Goal: Information Seeking & Learning: Learn about a topic

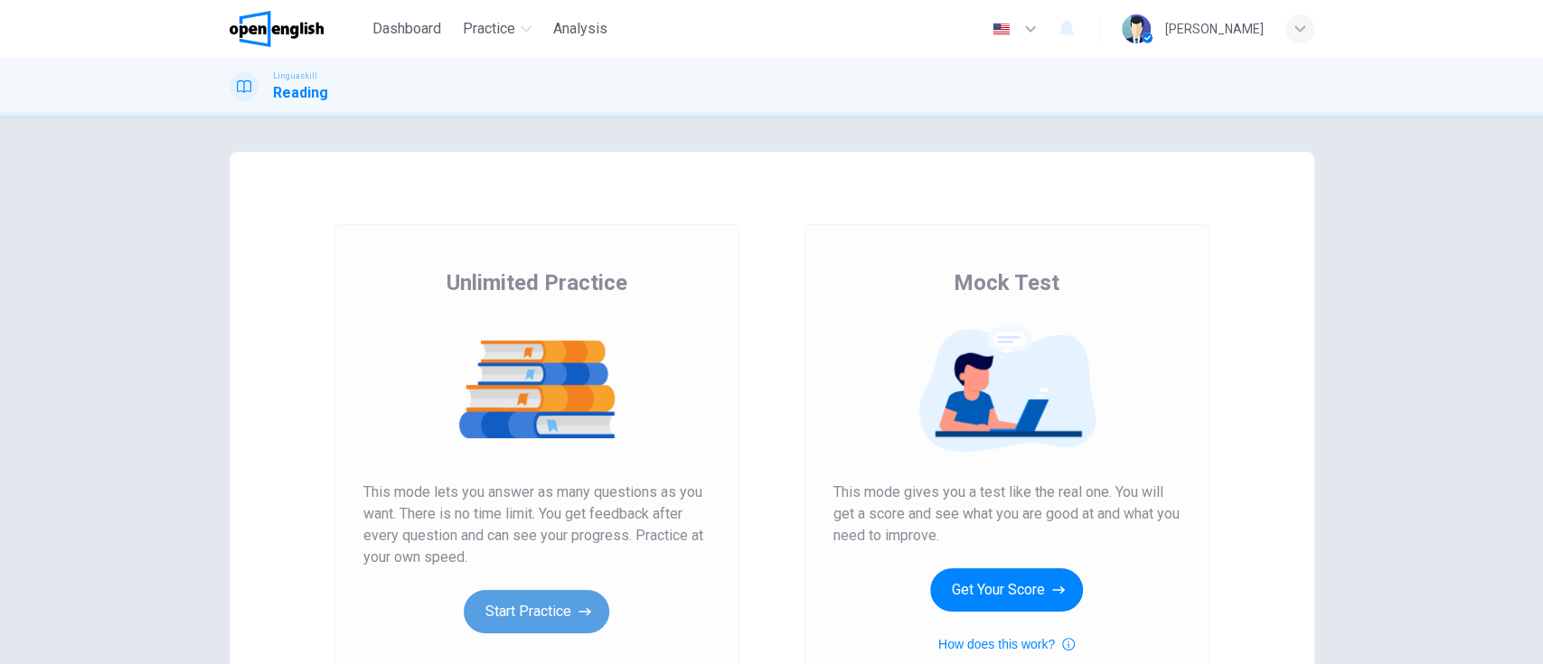
click at [547, 608] on button "Start Practice" at bounding box center [537, 611] width 146 height 43
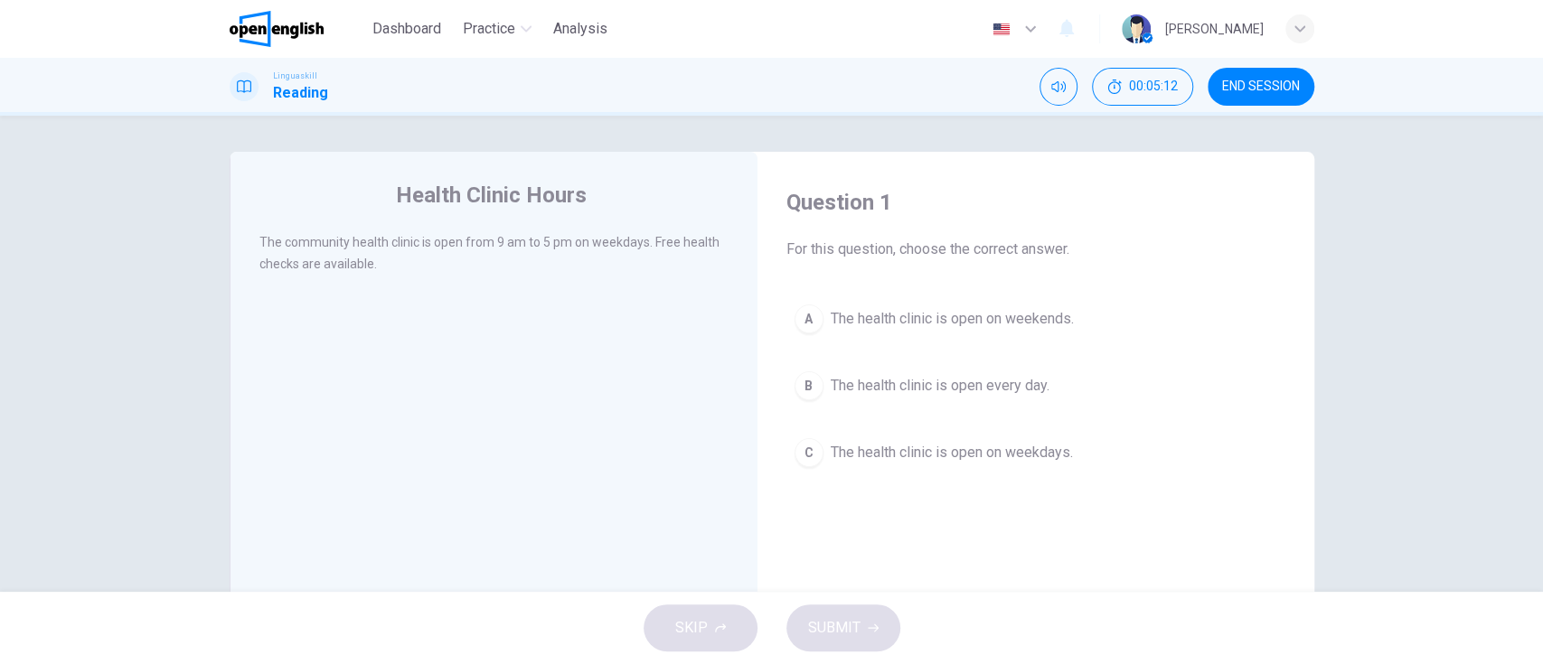
click at [1030, 247] on span "For this question, choose the correct answer." at bounding box center [1036, 250] width 499 height 22
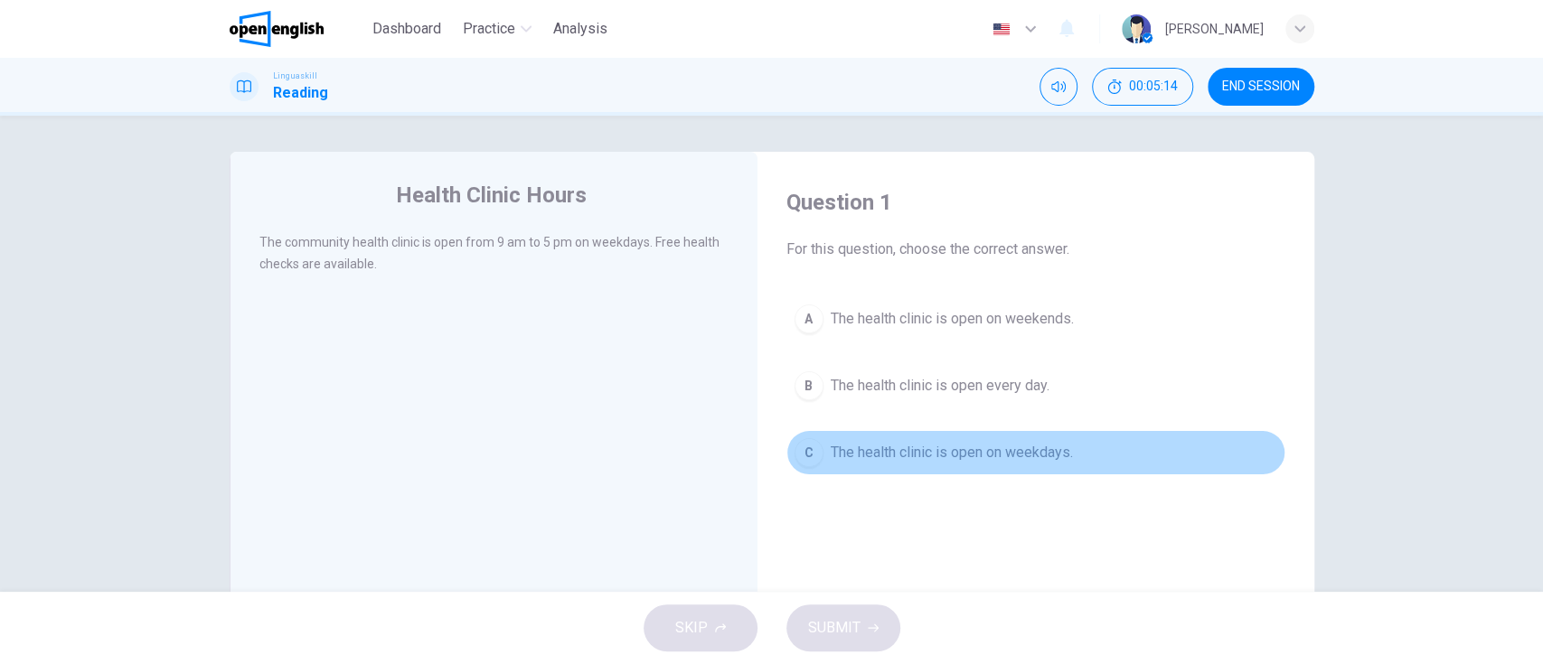
click at [994, 471] on button "C The health clinic is open on weekdays." at bounding box center [1036, 452] width 499 height 45
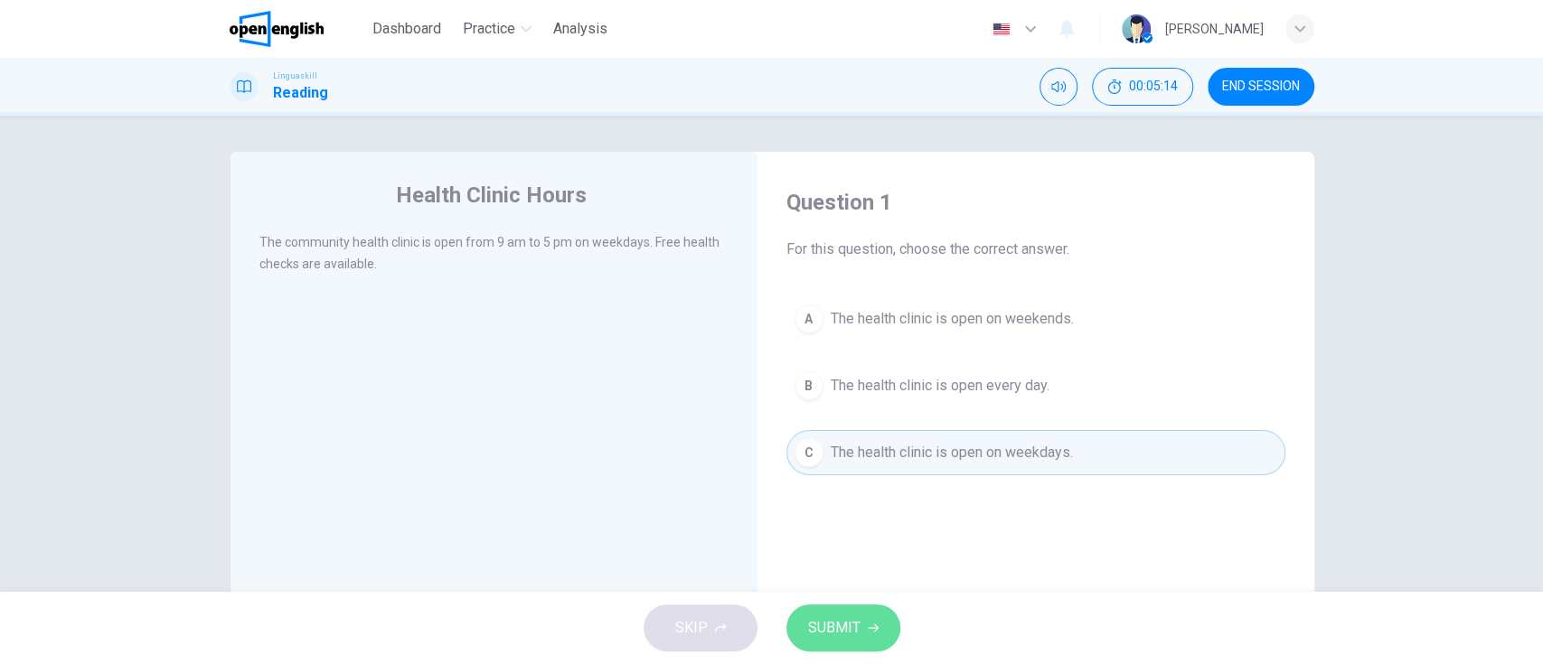
click at [849, 634] on span "SUBMIT" at bounding box center [834, 628] width 52 height 25
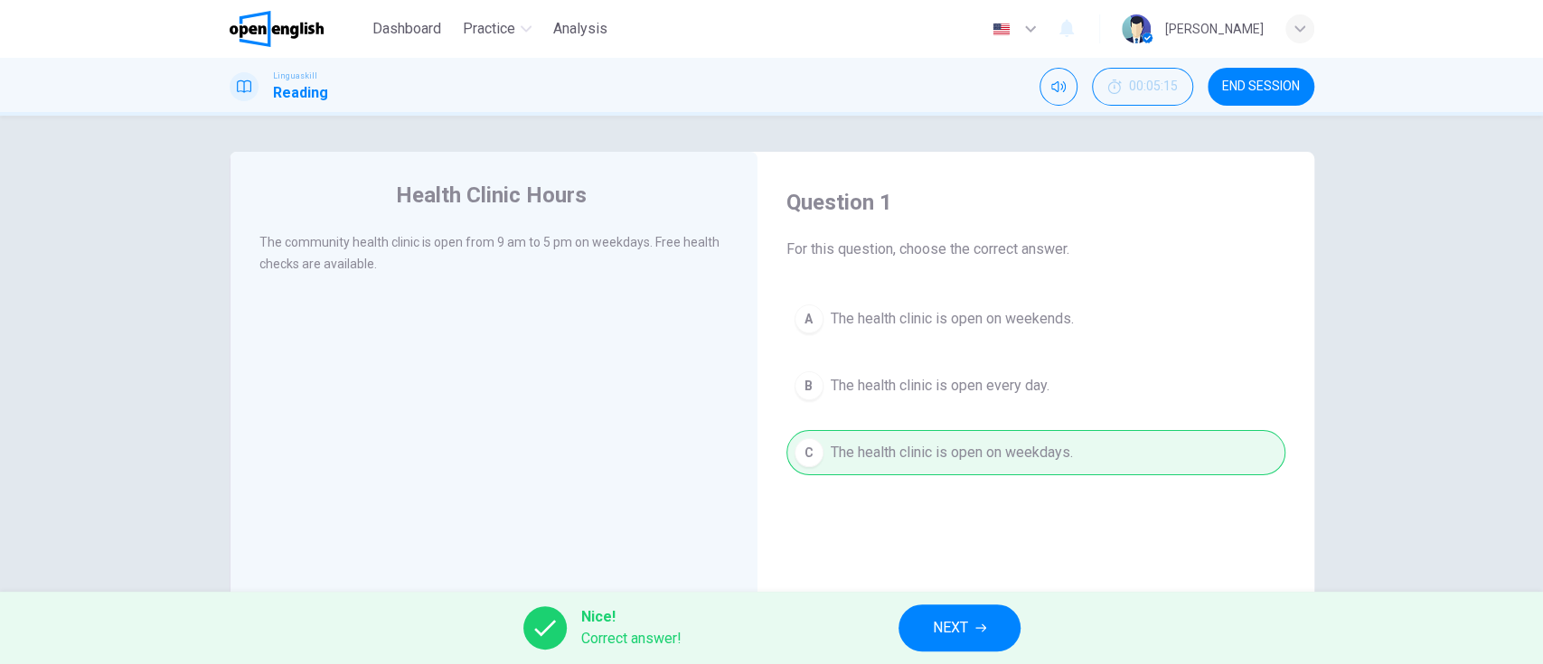
click at [964, 623] on span "NEXT" at bounding box center [950, 628] width 35 height 25
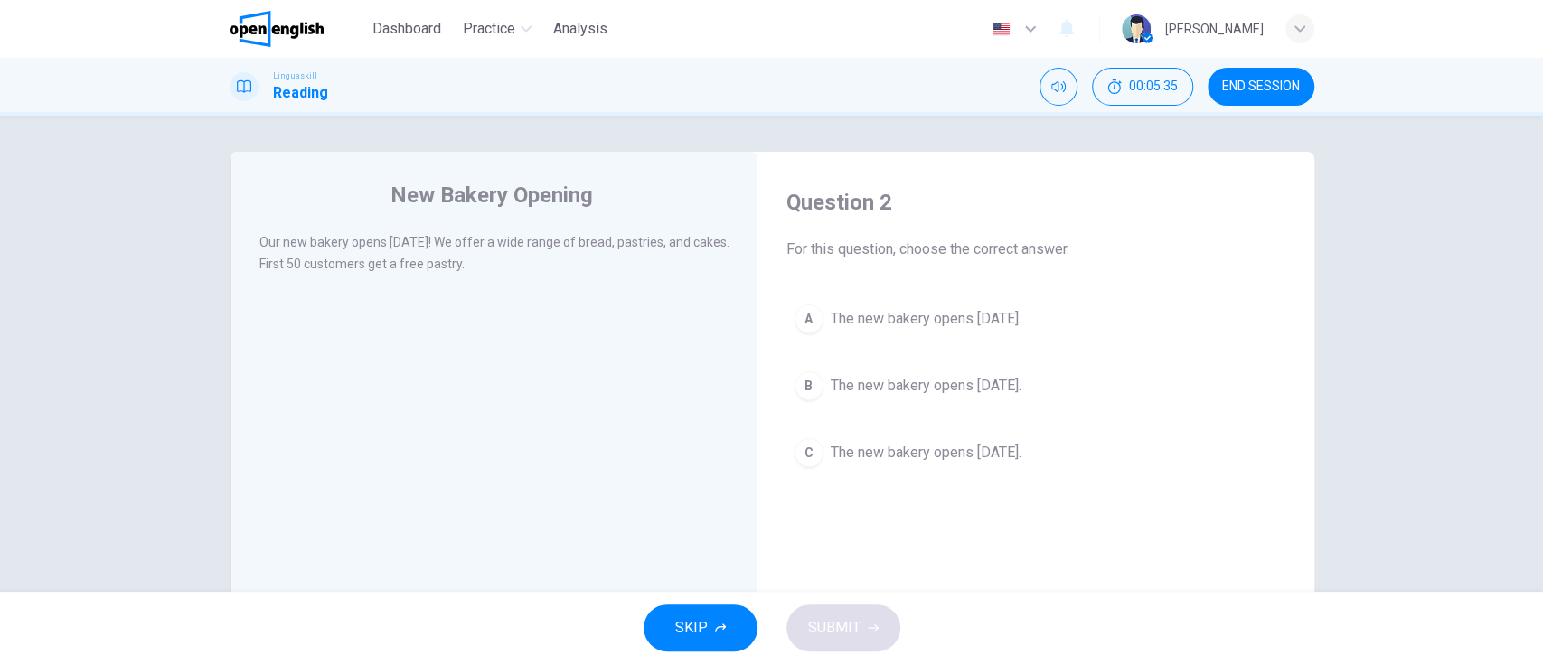
click at [1022, 380] on span "The new bakery opens [DATE]." at bounding box center [926, 386] width 191 height 22
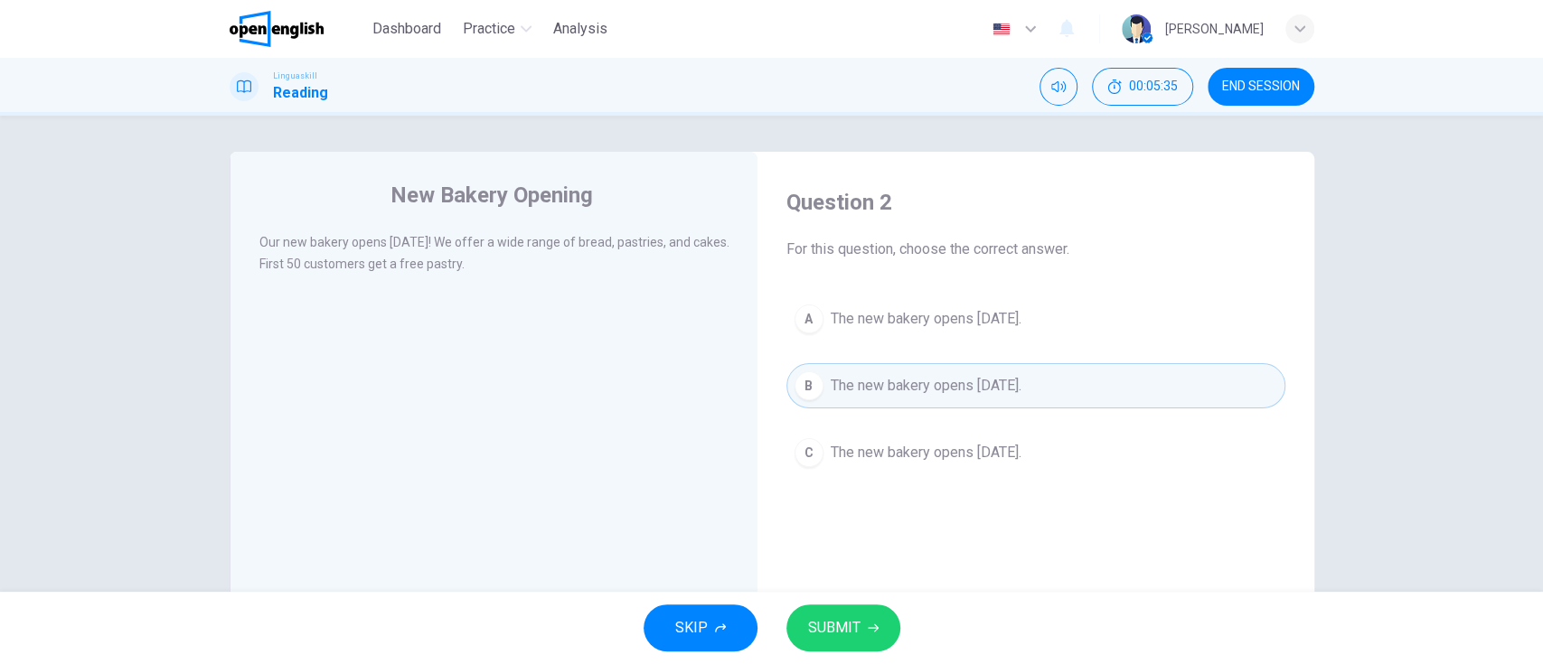
click at [840, 617] on span "SUBMIT" at bounding box center [834, 628] width 52 height 25
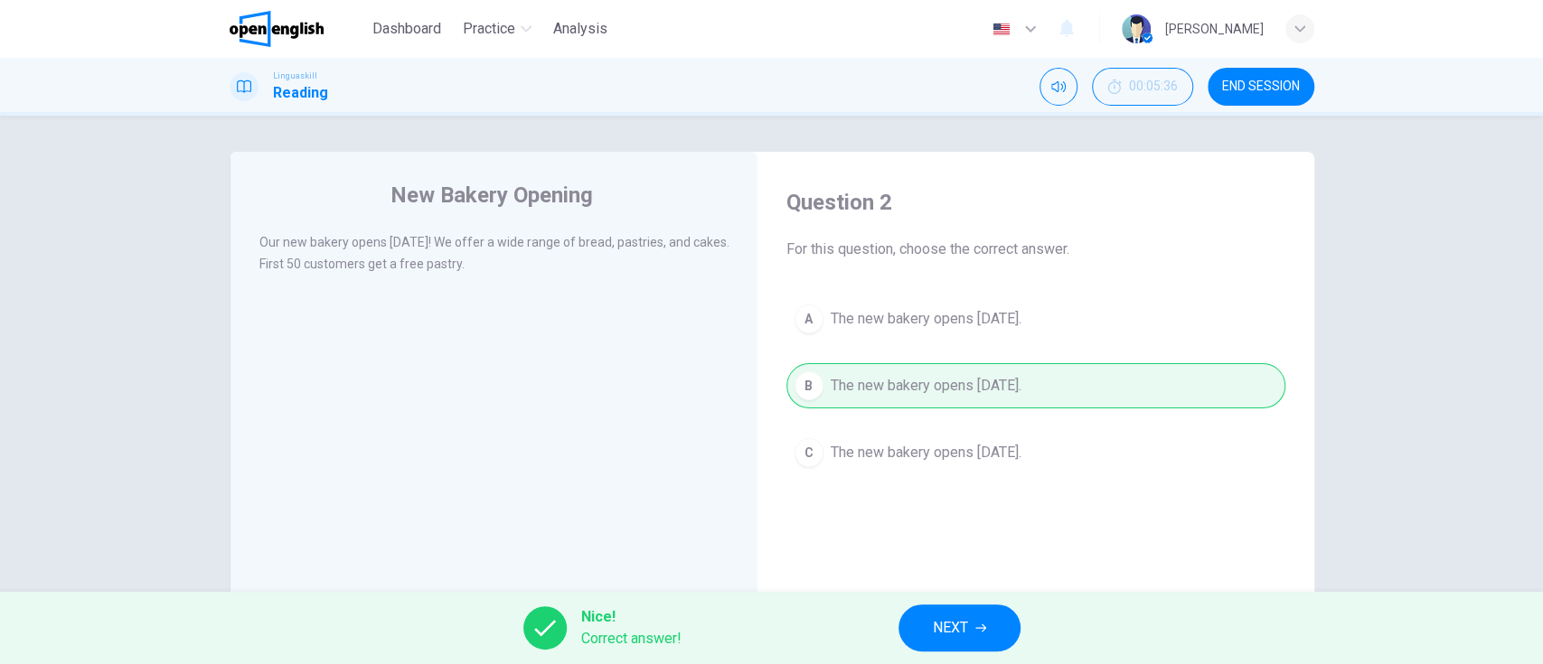
click at [956, 617] on span "NEXT" at bounding box center [950, 628] width 35 height 25
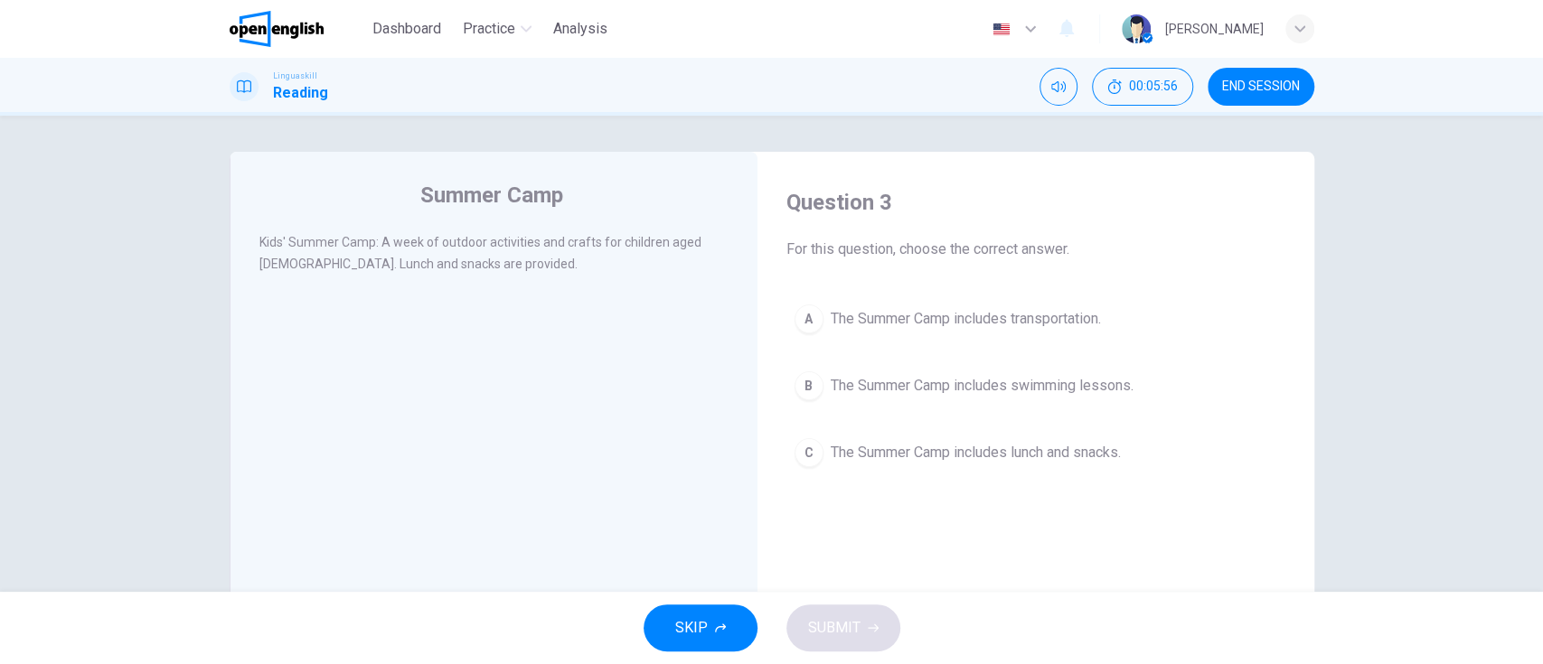
click at [984, 452] on span "The Summer Camp includes lunch and snacks." at bounding box center [976, 453] width 290 height 22
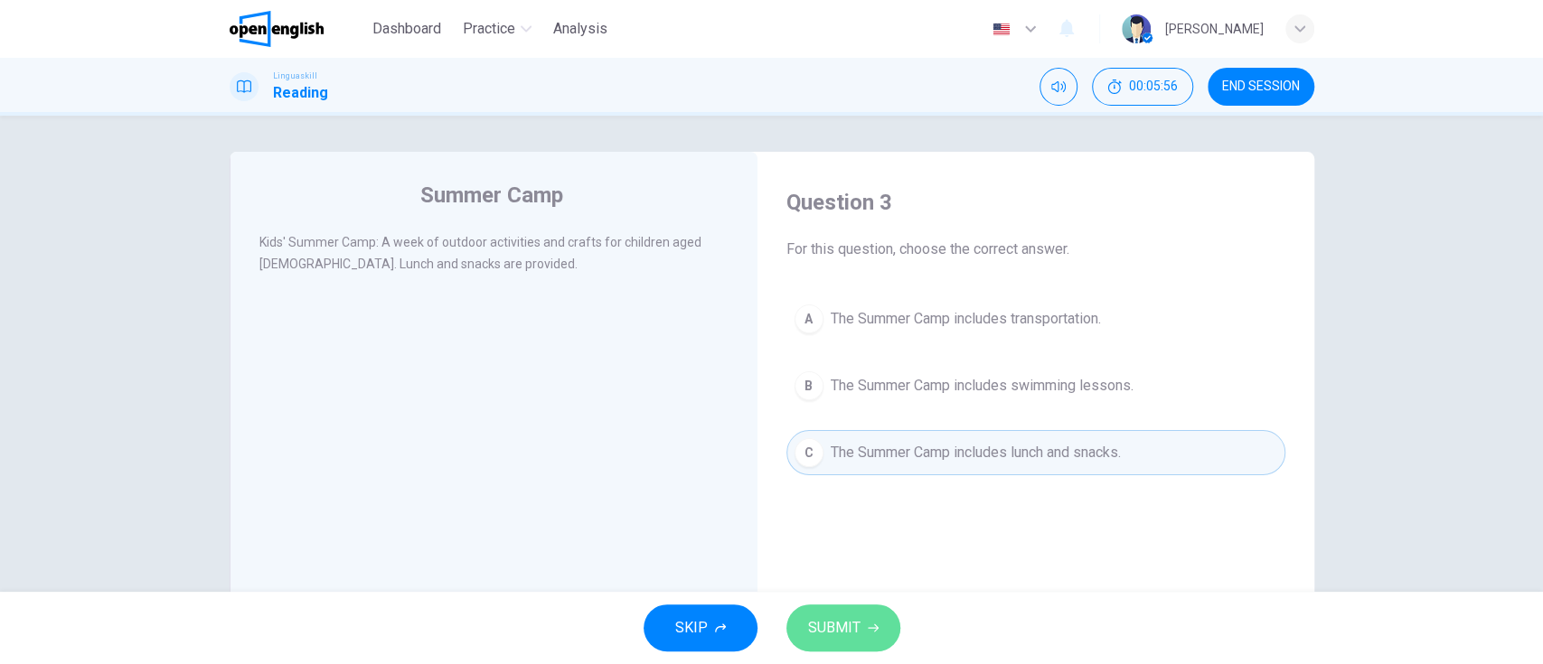
click at [839, 650] on button "SUBMIT" at bounding box center [844, 628] width 114 height 47
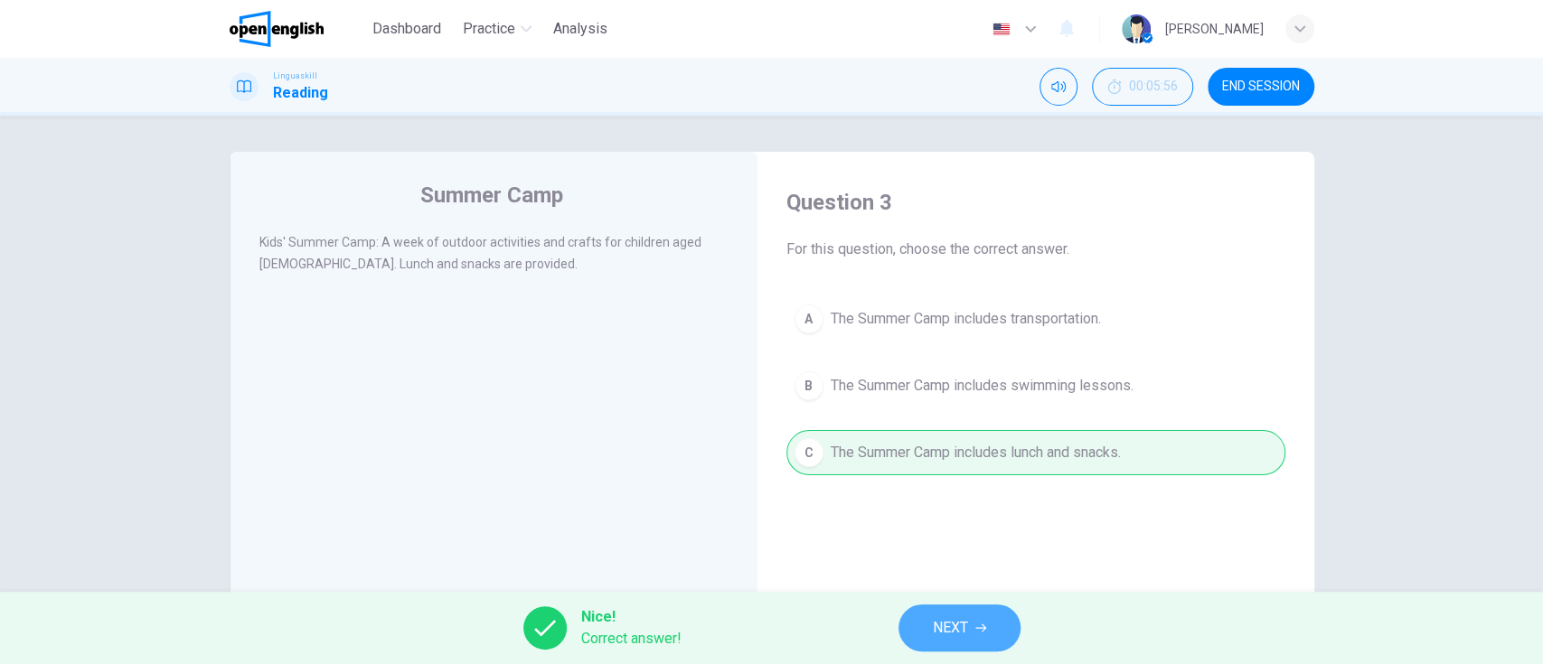
click at [943, 617] on span "NEXT" at bounding box center [950, 628] width 35 height 25
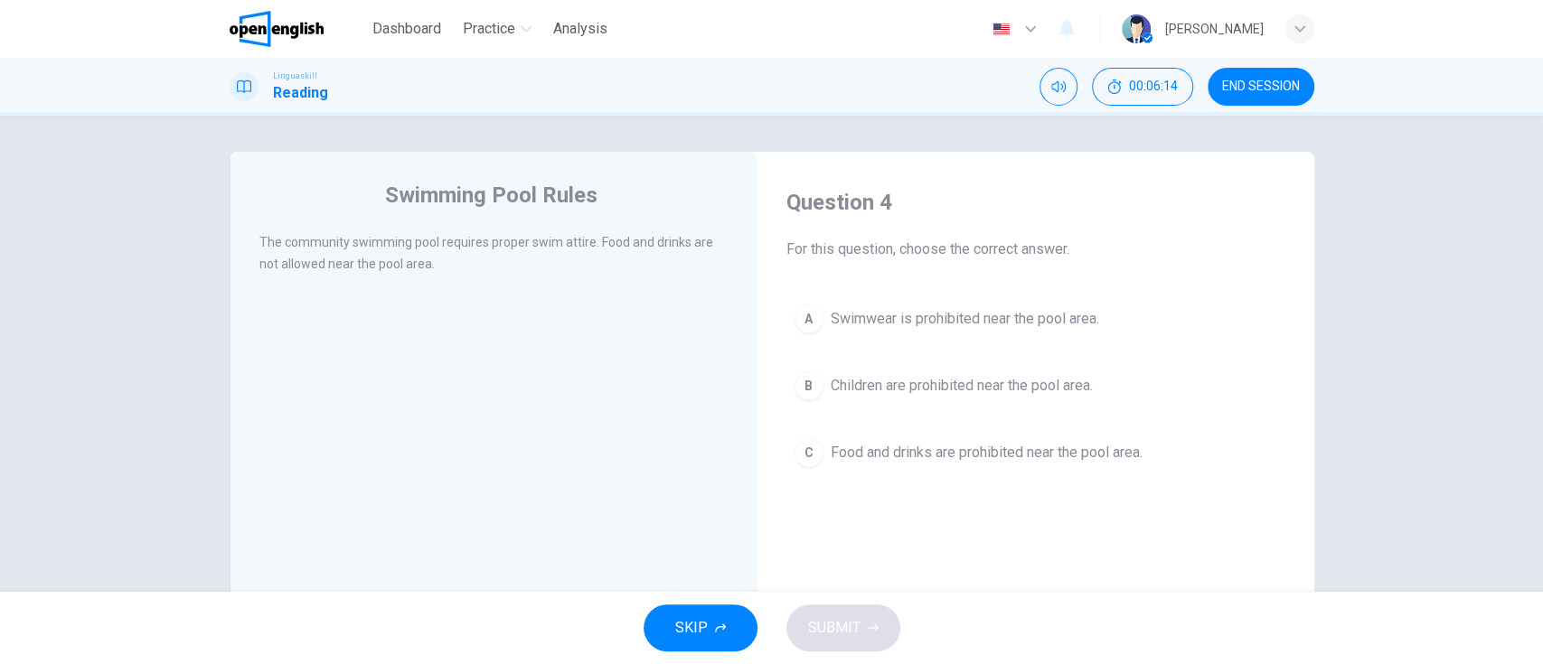
click at [1090, 445] on span "Food and drinks are prohibited near the pool area." at bounding box center [987, 453] width 312 height 22
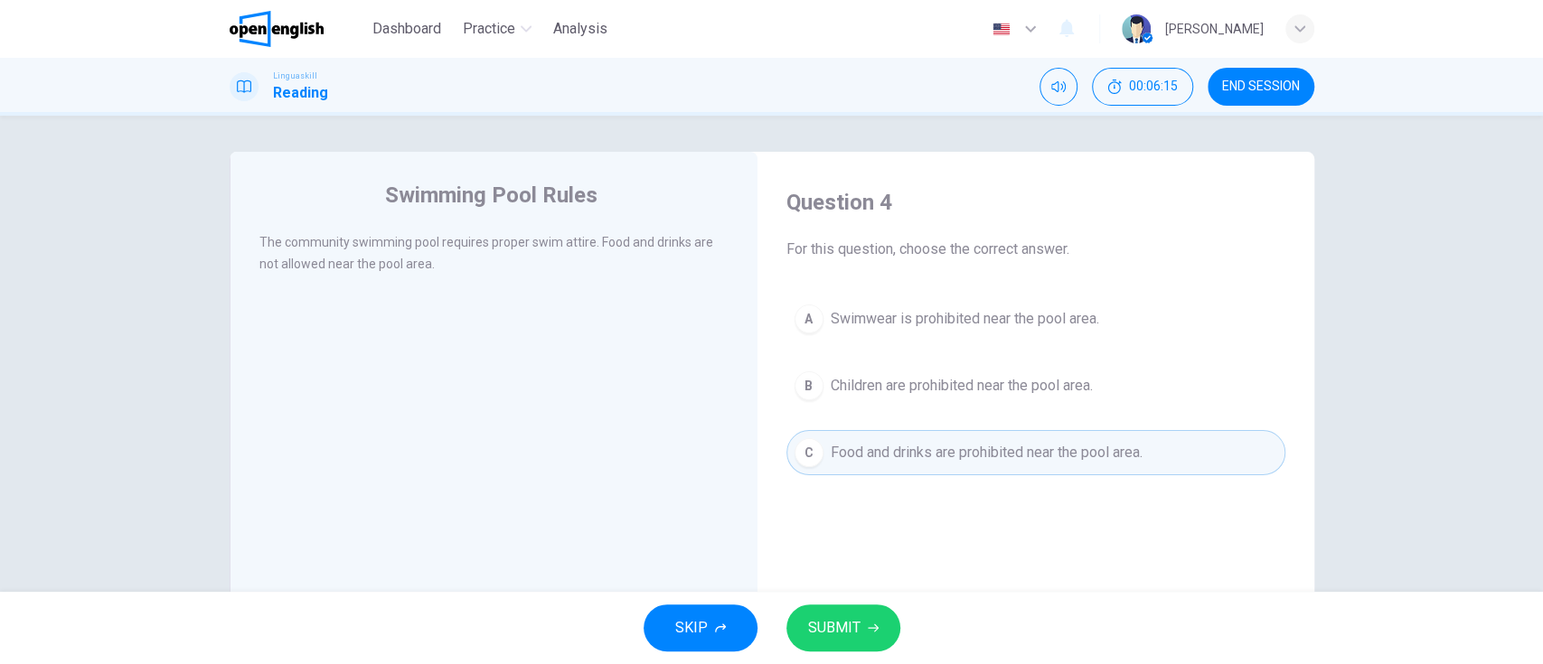
click at [835, 632] on span "SUBMIT" at bounding box center [834, 628] width 52 height 25
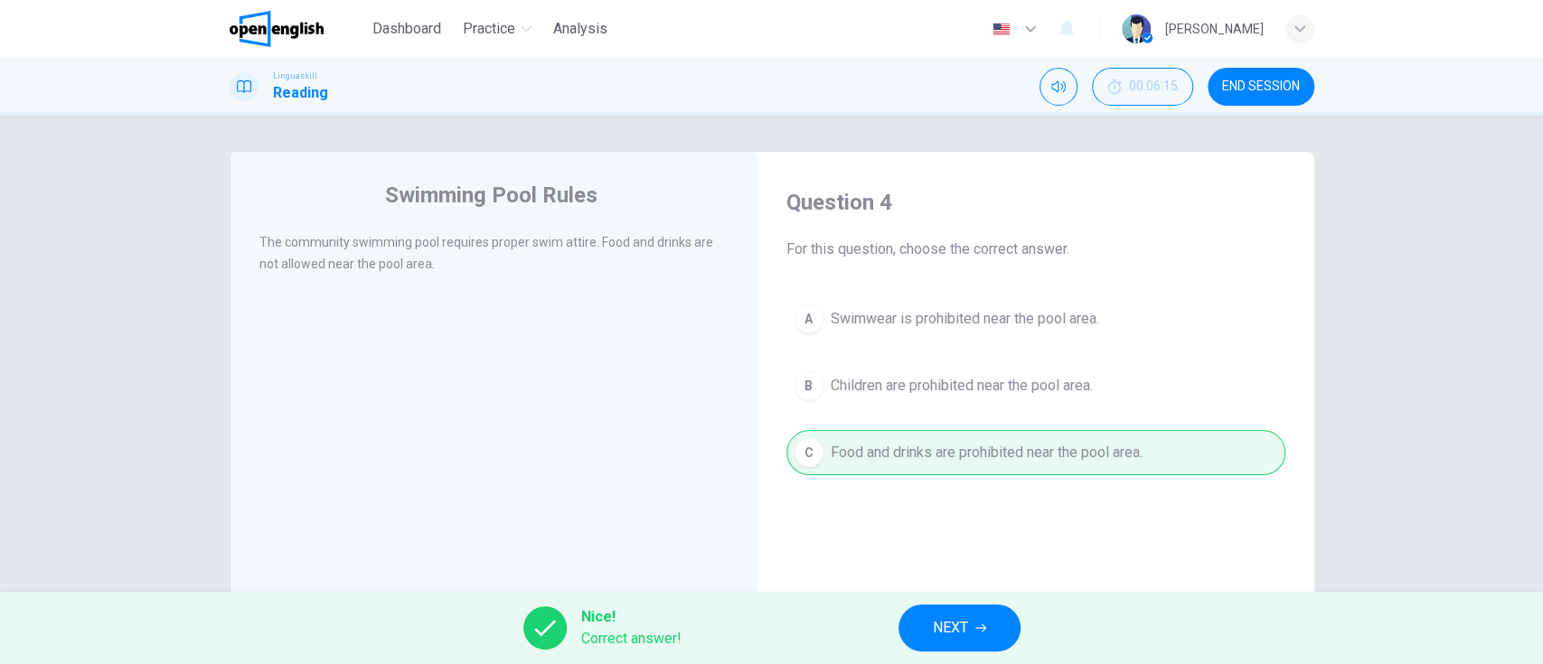
click at [982, 614] on button "NEXT" at bounding box center [960, 628] width 122 height 47
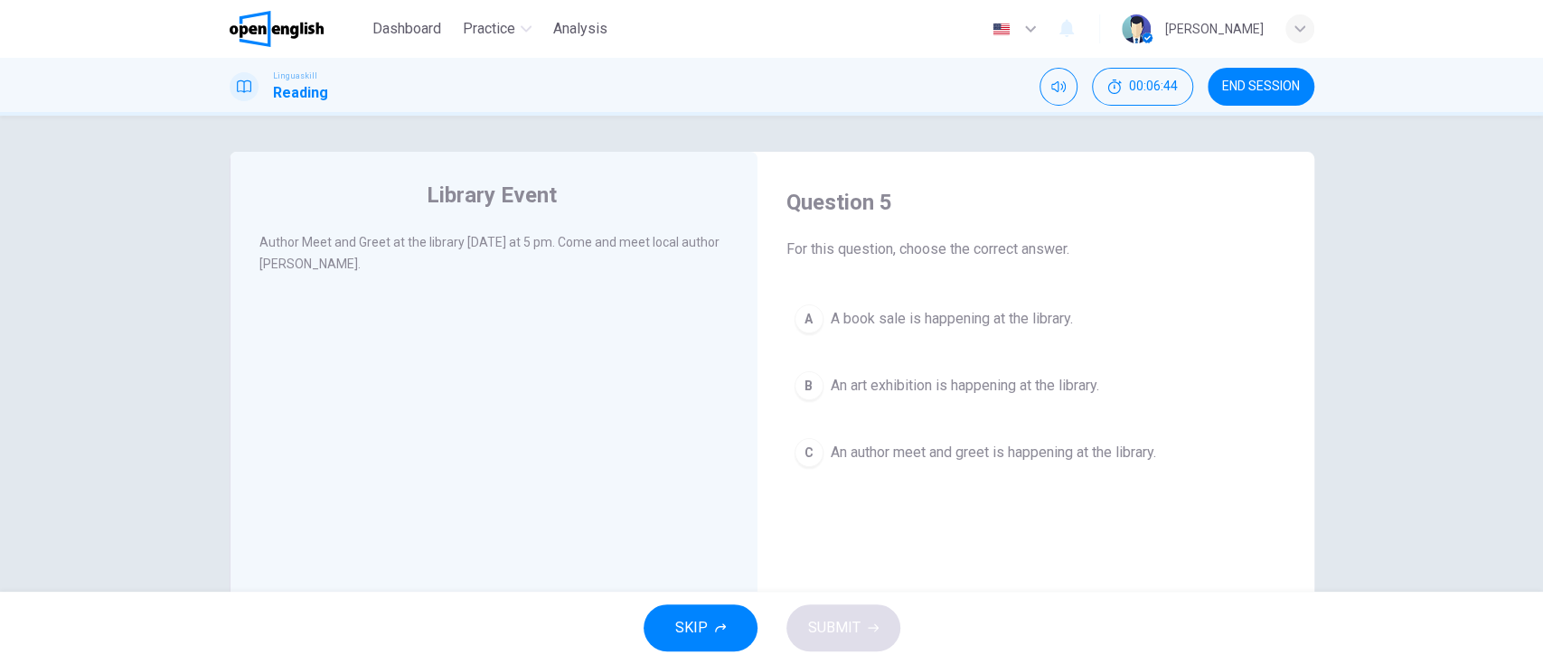
click at [1003, 458] on span "An author meet and greet is happening at the library." at bounding box center [993, 453] width 325 height 22
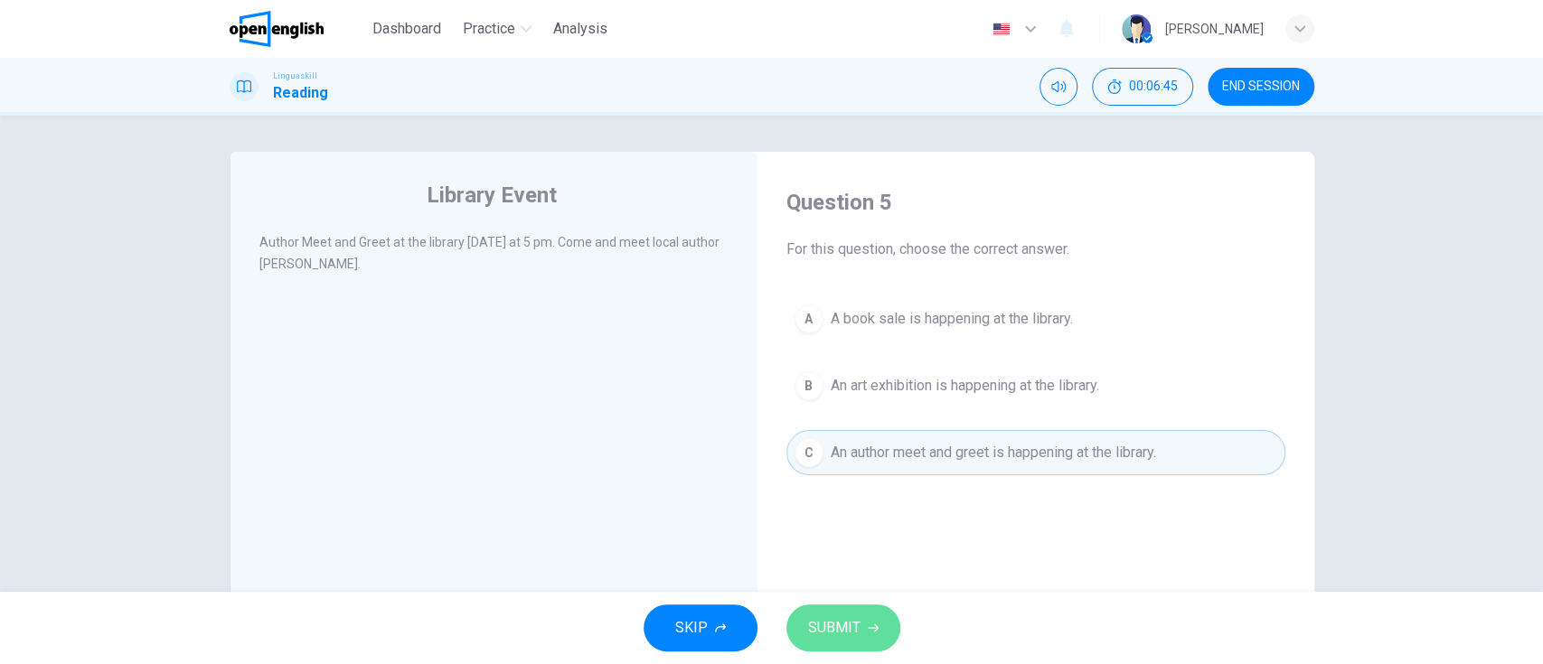
click at [839, 618] on span "SUBMIT" at bounding box center [834, 628] width 52 height 25
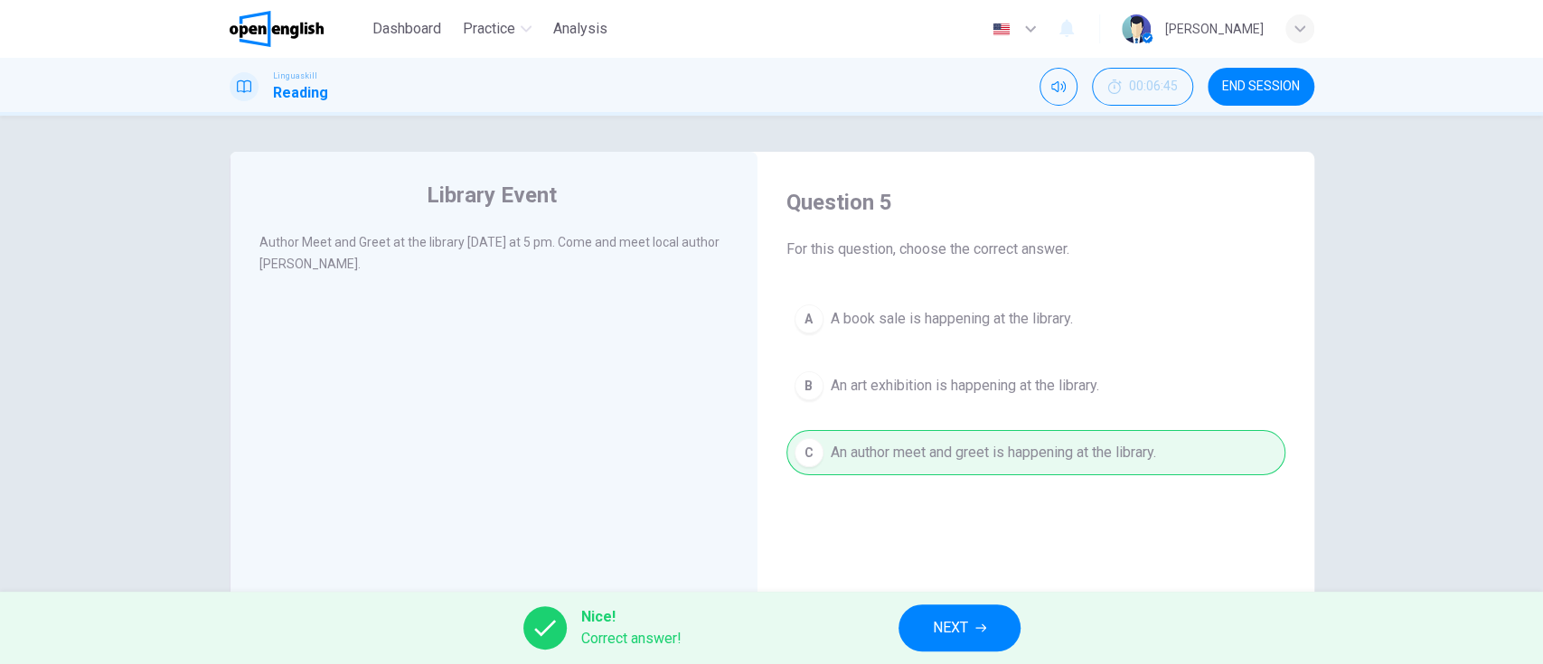
click at [909, 625] on button "NEXT" at bounding box center [960, 628] width 122 height 47
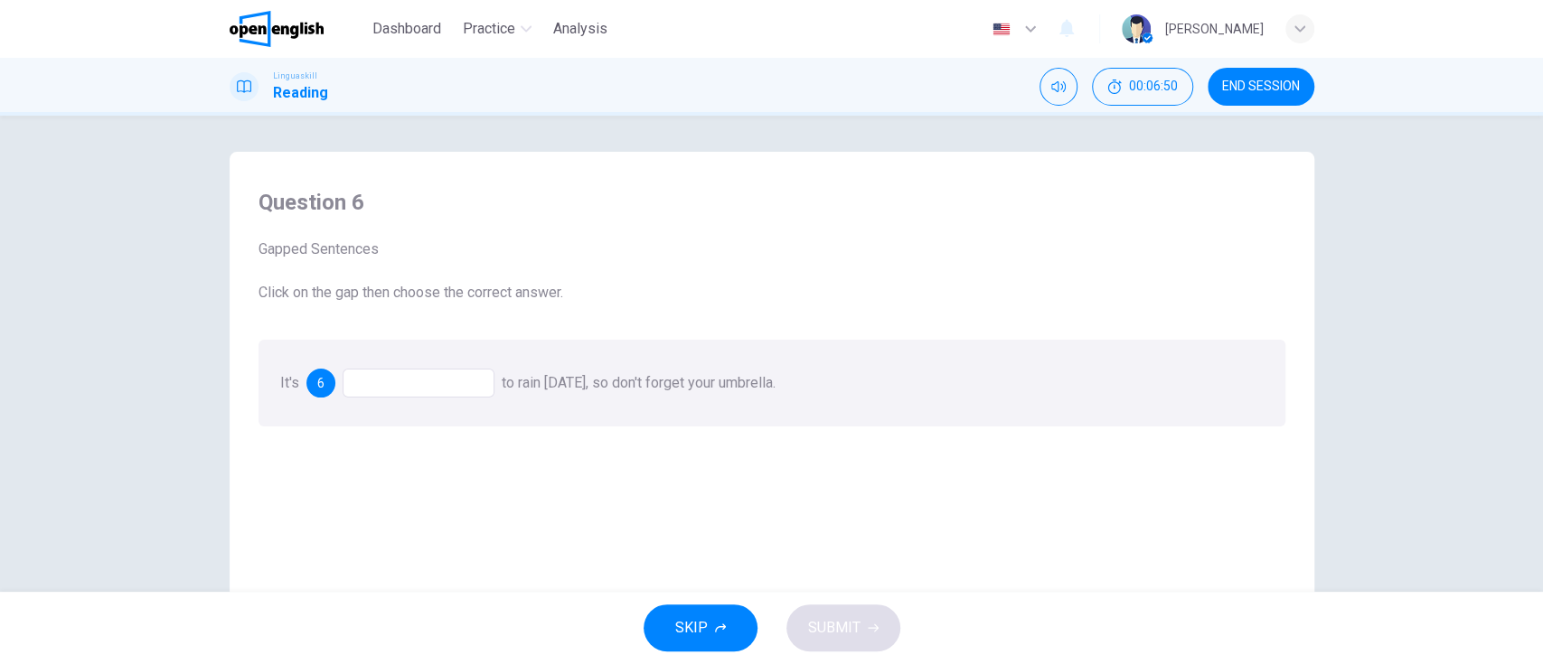
click at [428, 388] on div at bounding box center [419, 383] width 152 height 29
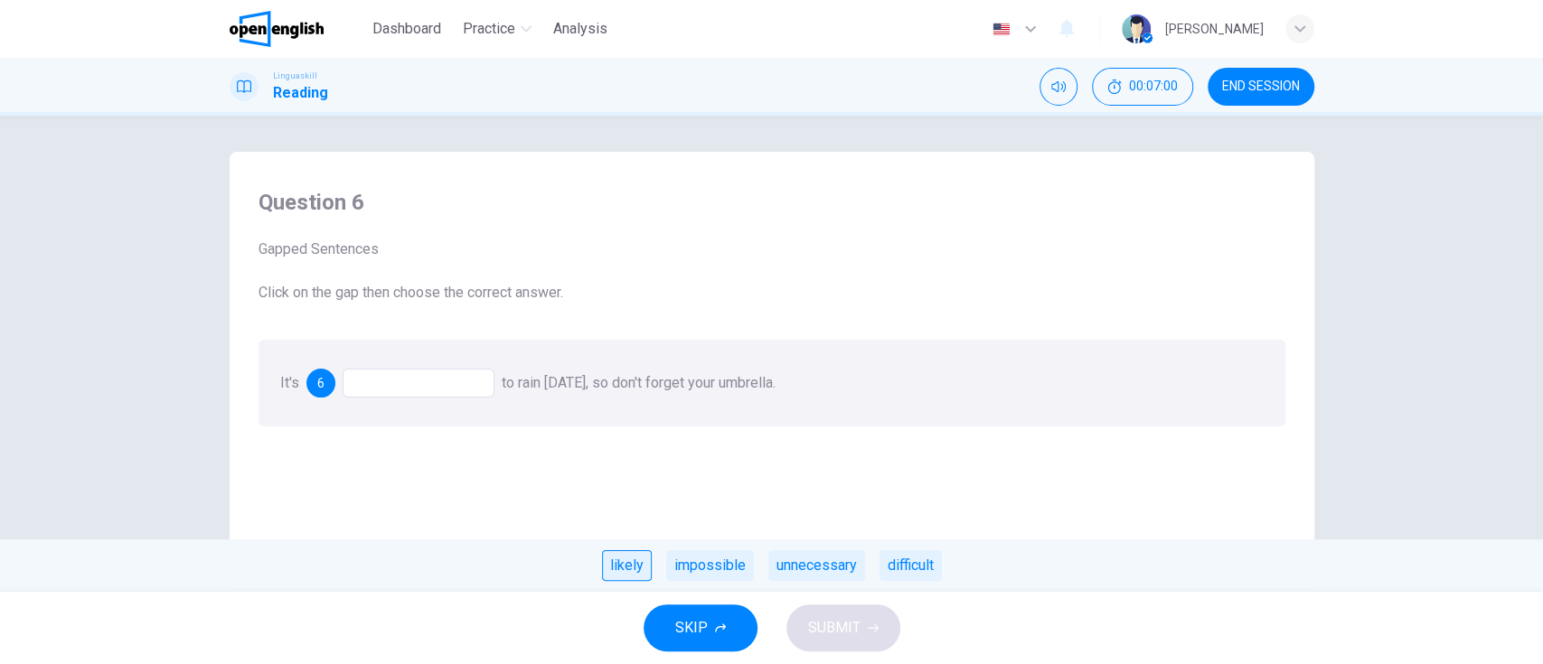
click at [625, 568] on div "likely" at bounding box center [627, 566] width 50 height 31
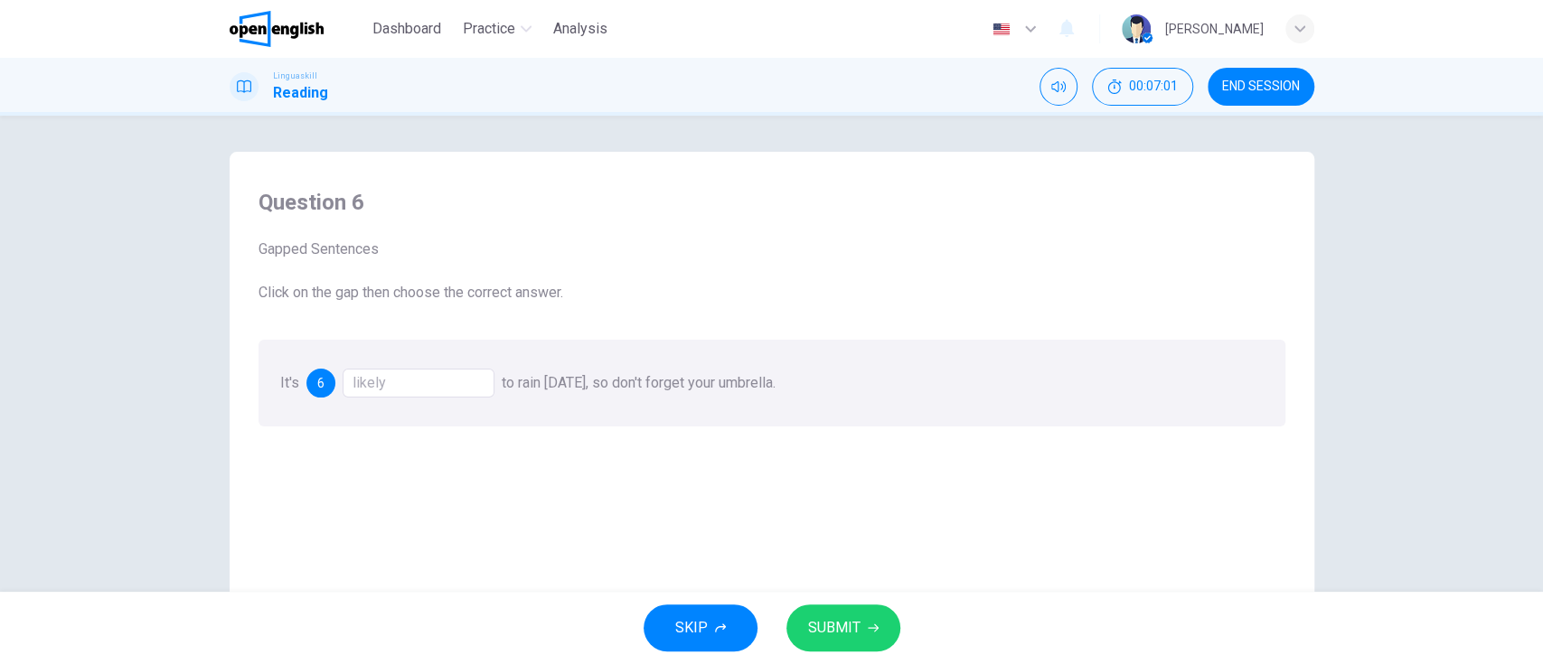
click at [836, 617] on span "SUBMIT" at bounding box center [834, 628] width 52 height 25
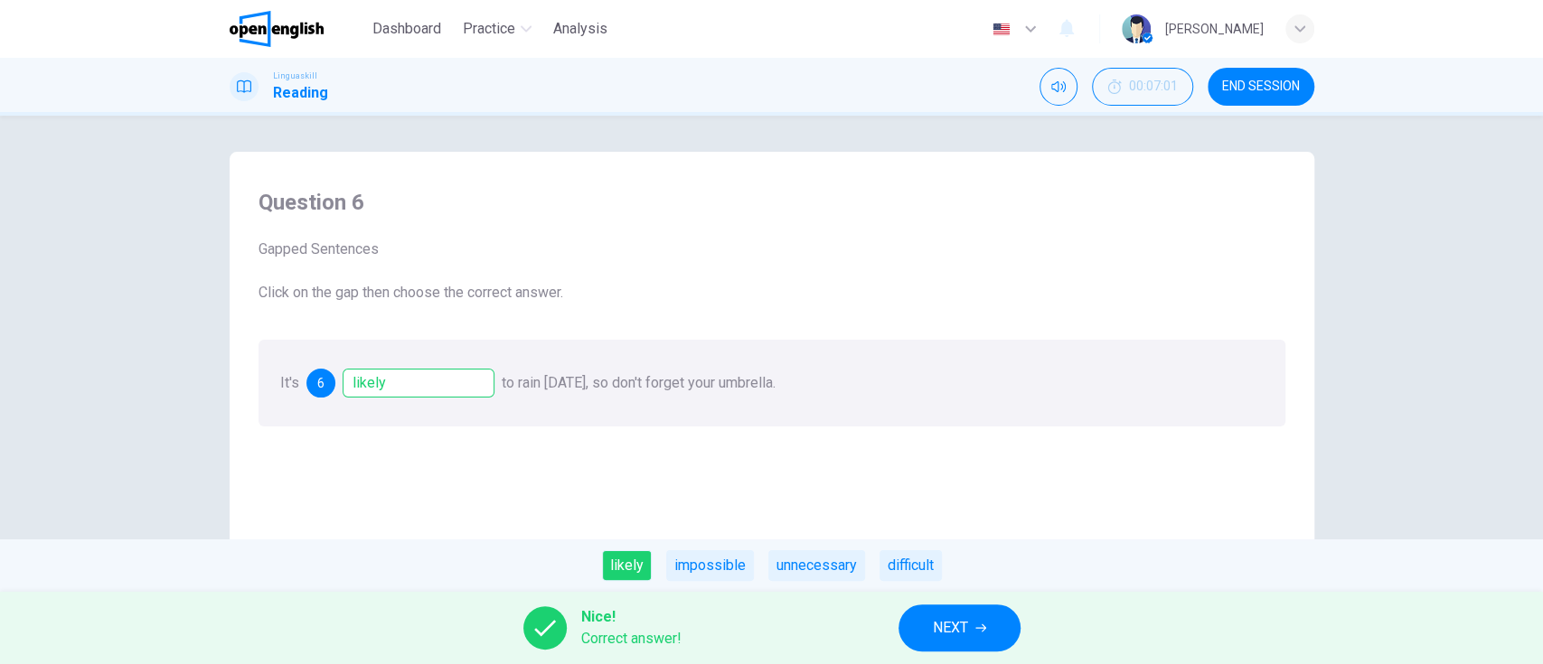
click at [1273, 80] on span "END SESSION" at bounding box center [1261, 87] width 78 height 14
